Goal: Task Accomplishment & Management: Manage account settings

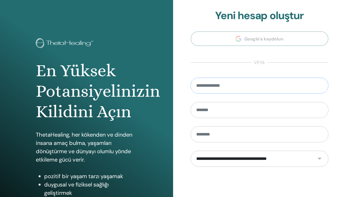
click at [280, 88] on input "email" at bounding box center [259, 86] width 138 height 16
click at [338, 67] on div "**********" at bounding box center [259, 133] width 173 height 266
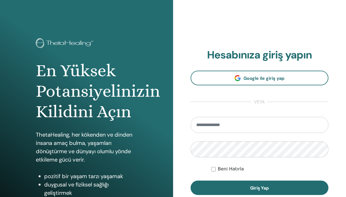
click at [269, 127] on input "email" at bounding box center [259, 125] width 138 height 16
type input "**********"
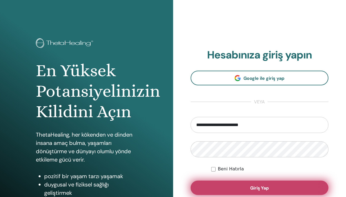
click at [266, 189] on span "Giriş Yap" at bounding box center [259, 188] width 19 height 6
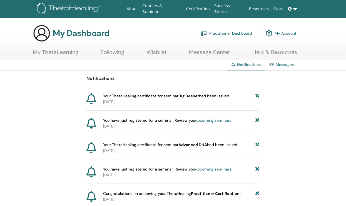
click at [275, 33] on link "My Account" at bounding box center [280, 33] width 31 height 12
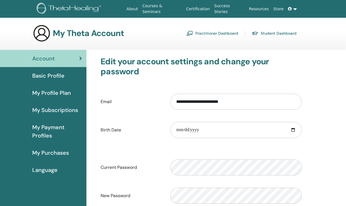
click at [46, 166] on span "Language" at bounding box center [44, 170] width 25 height 8
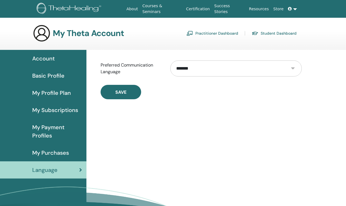
click at [290, 67] on select "**********" at bounding box center [235, 69] width 131 height 16
select select "***"
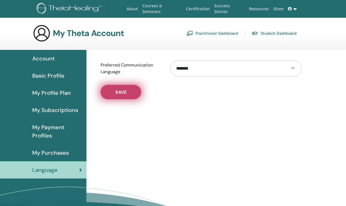
click at [130, 93] on button "Save" at bounding box center [120, 92] width 41 height 14
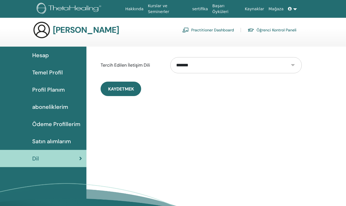
click at [60, 141] on span "Satın alımlarım" at bounding box center [51, 141] width 39 height 8
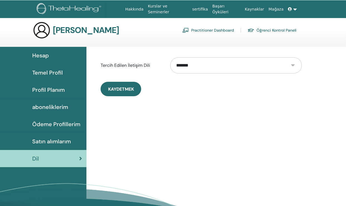
scroll to position [16, 0]
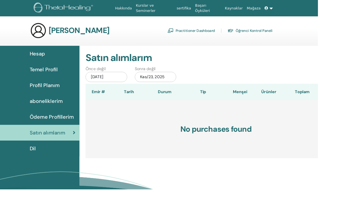
click at [175, 82] on div "Kas/23, 2025" at bounding box center [169, 83] width 45 height 11
click at [58, 110] on span "aboneliklerim" at bounding box center [50, 110] width 36 height 8
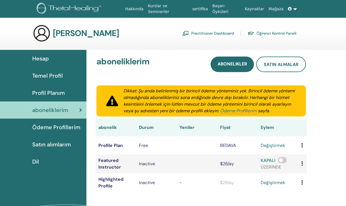
click at [281, 33] on link "Öğrenci Kontrol Paneli" at bounding box center [271, 33] width 49 height 9
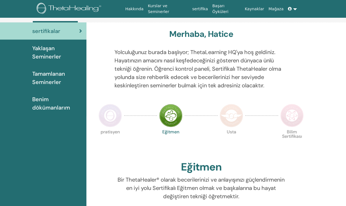
scroll to position [39, 0]
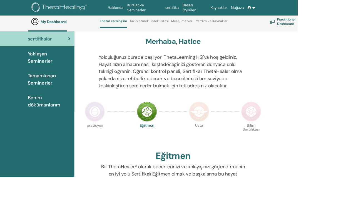
click at [45, 88] on span "Tamamlanan Seminerler" at bounding box center [57, 92] width 50 height 17
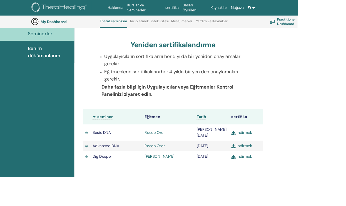
scroll to position [98, 0]
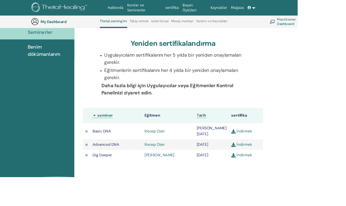
click at [275, 150] on link "İndirmek" at bounding box center [281, 153] width 24 height 6
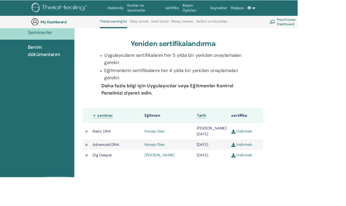
scroll to position [112, 0]
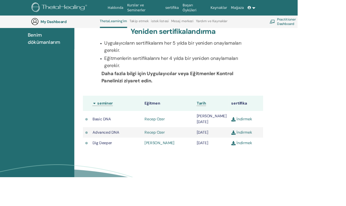
click at [271, 152] on img at bounding box center [271, 154] width 5 height 5
click at [276, 163] on link "İndirmek" at bounding box center [281, 166] width 24 height 6
